Goal: Task Accomplishment & Management: Use online tool/utility

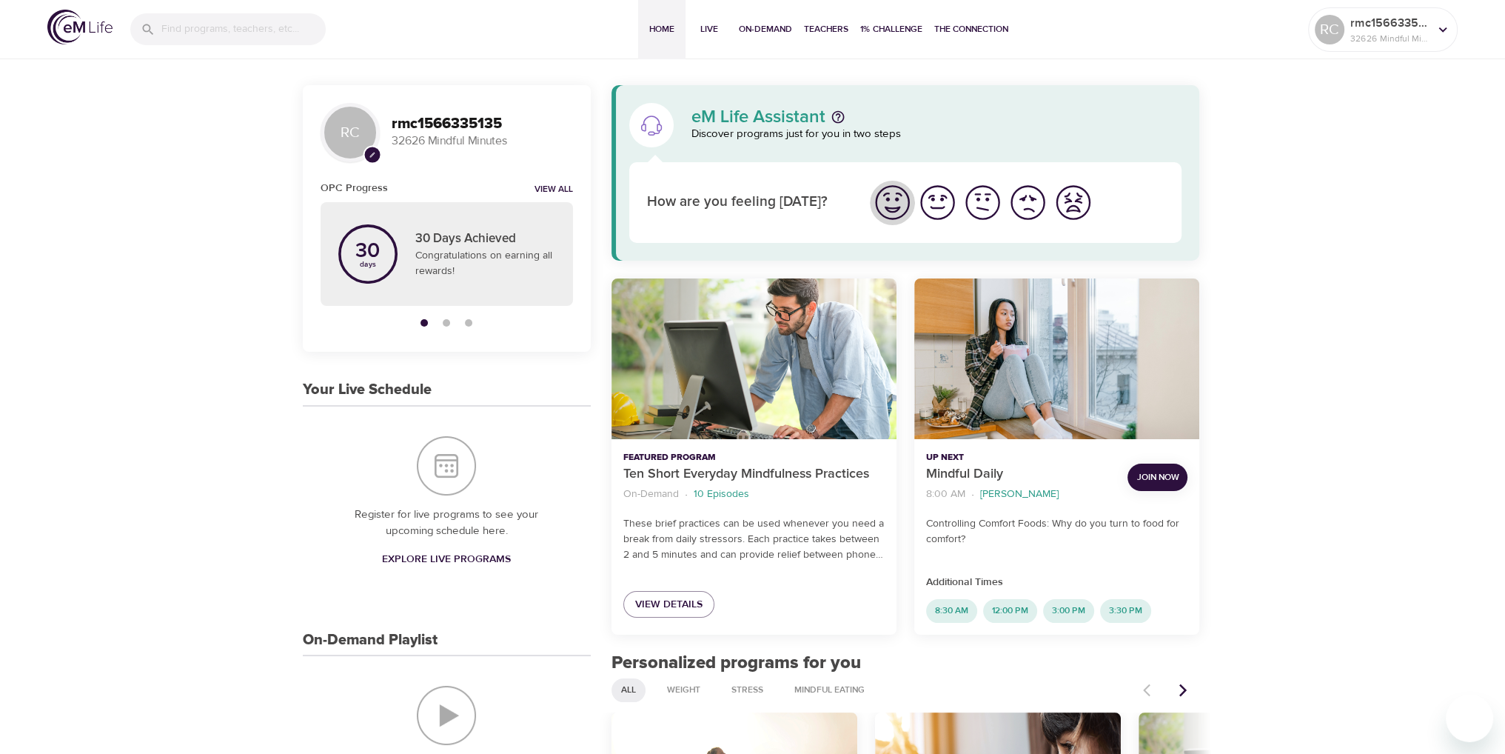
click at [894, 202] on img "I'm feeling great" at bounding box center [892, 202] width 41 height 41
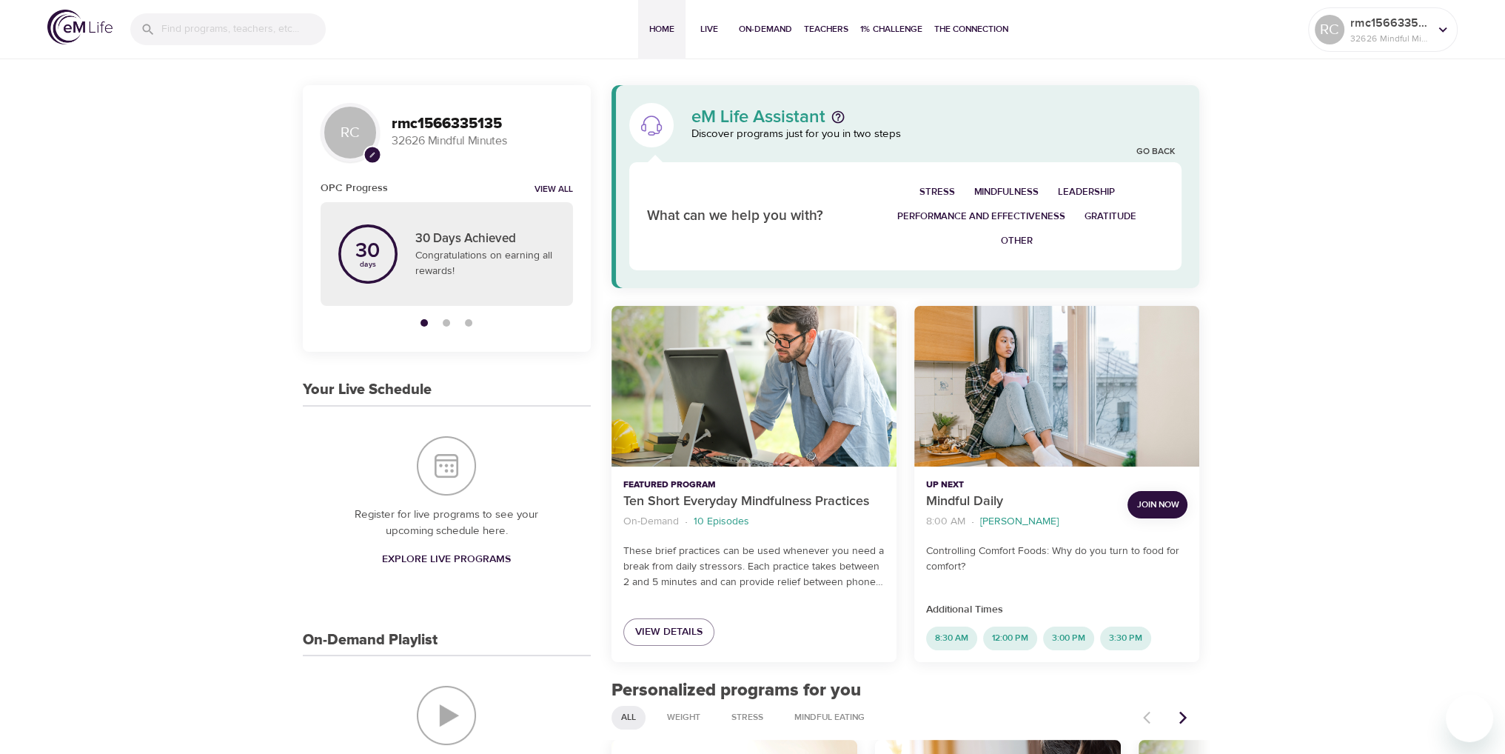
click at [1148, 506] on span "Join Now" at bounding box center [1157, 505] width 42 height 16
